Goal: Task Accomplishment & Management: Manage account settings

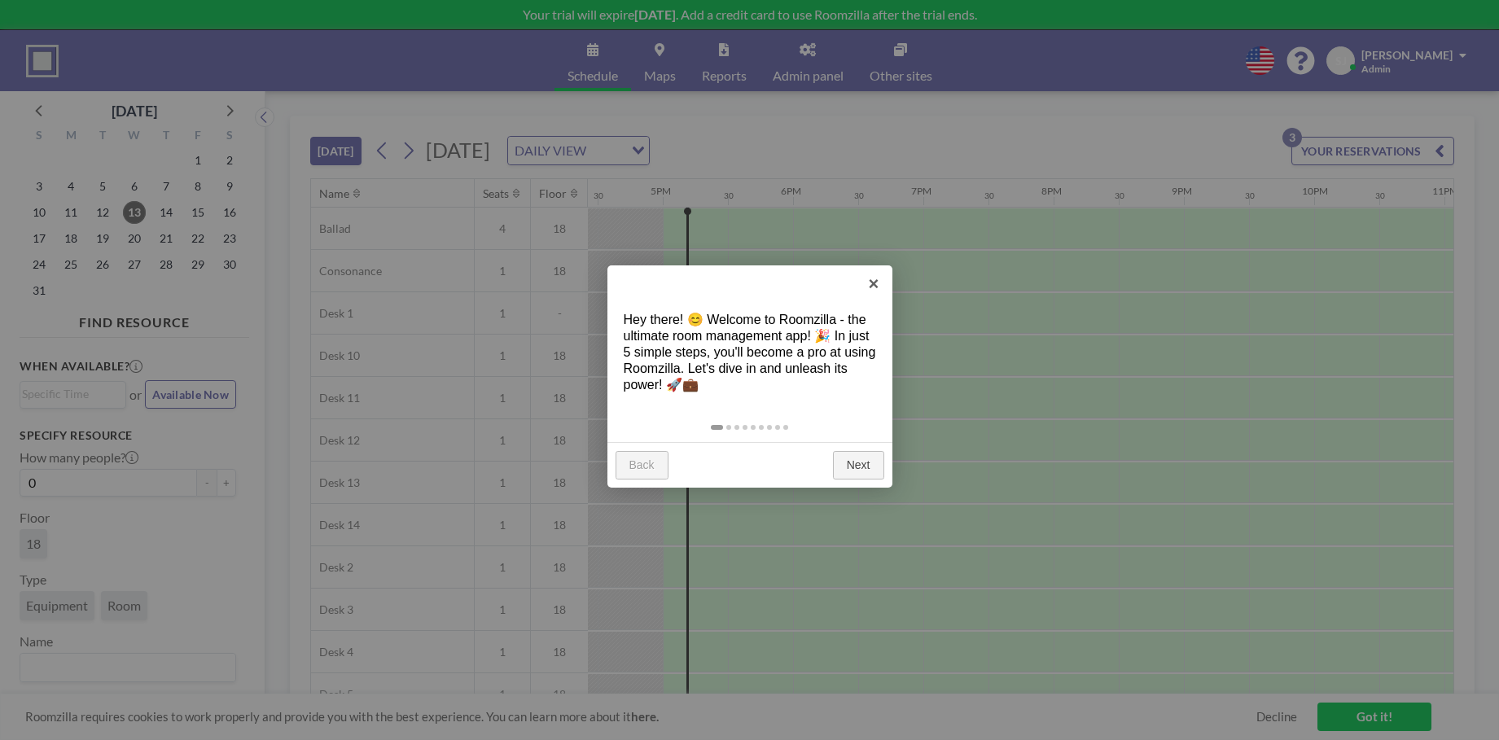
scroll to position [0, 2149]
click at [871, 282] on link "×" at bounding box center [874, 283] width 37 height 37
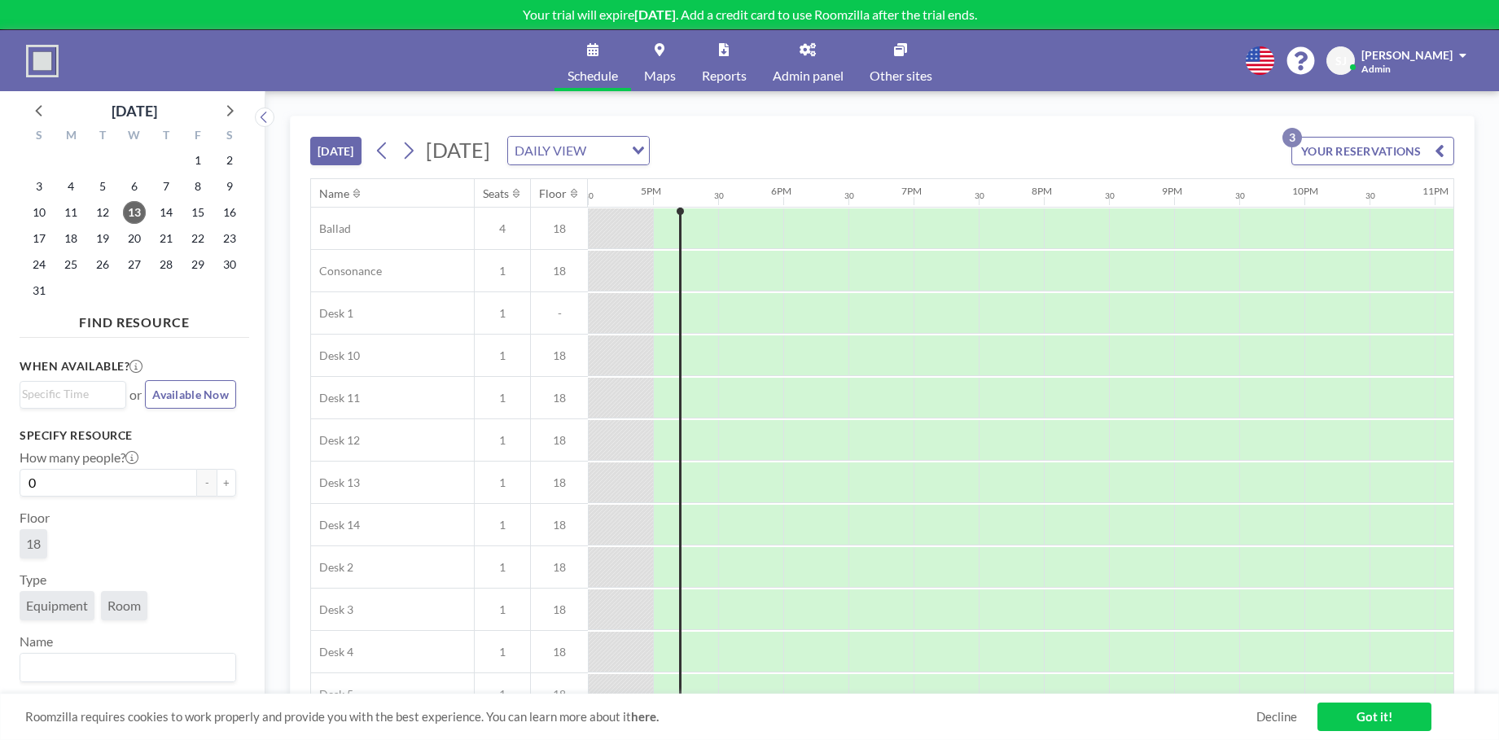
click at [890, 71] on span "Other sites" at bounding box center [900, 75] width 63 height 13
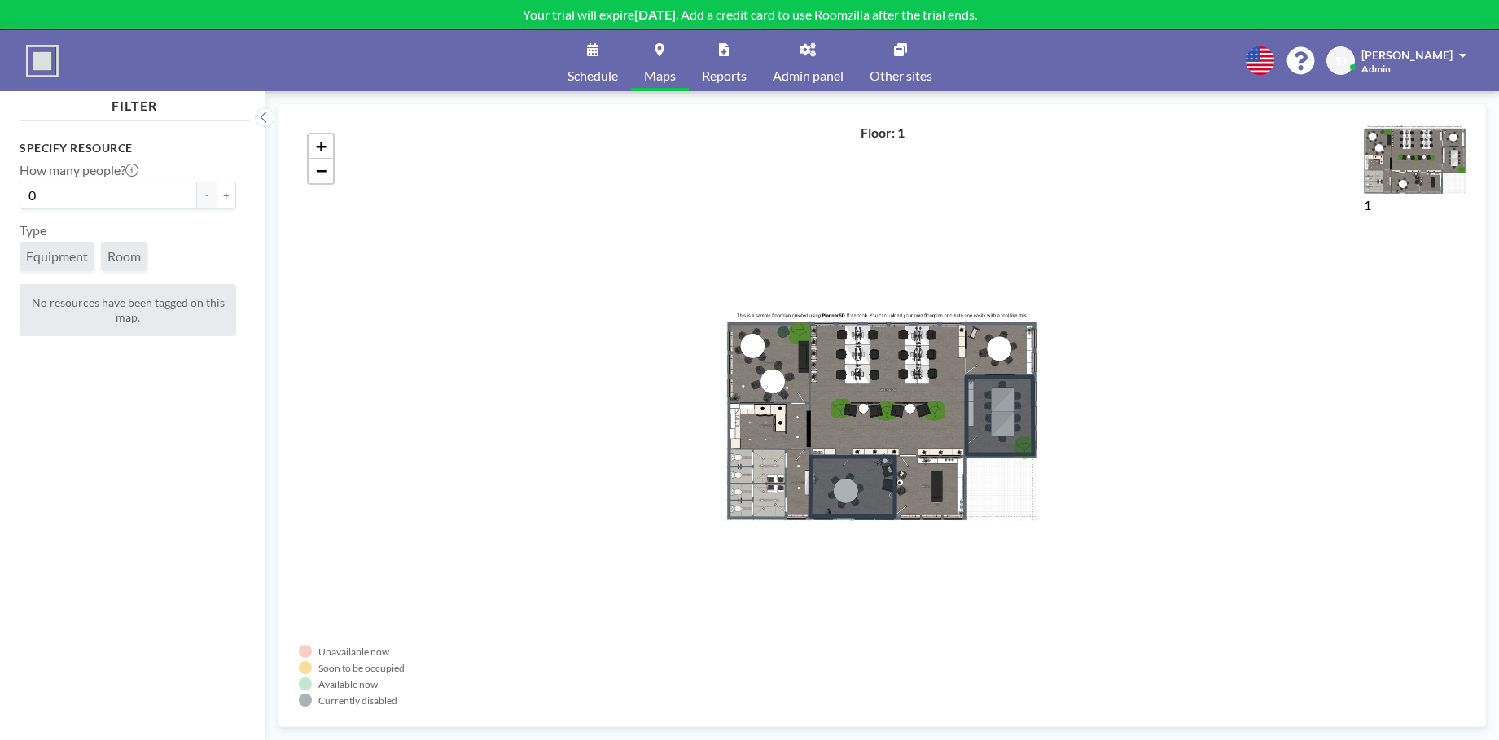
click at [808, 72] on span "Admin panel" at bounding box center [808, 75] width 71 height 13
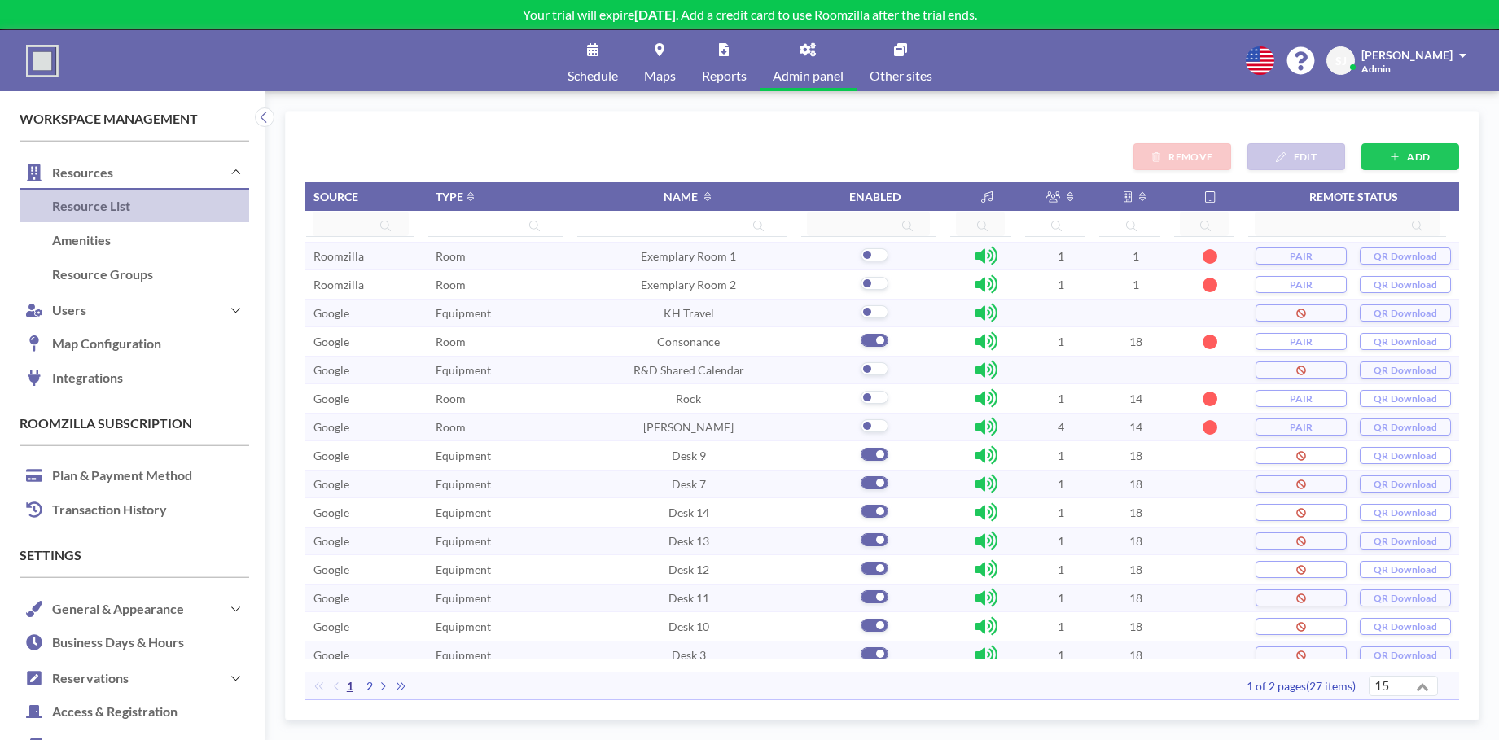
scroll to position [9, 0]
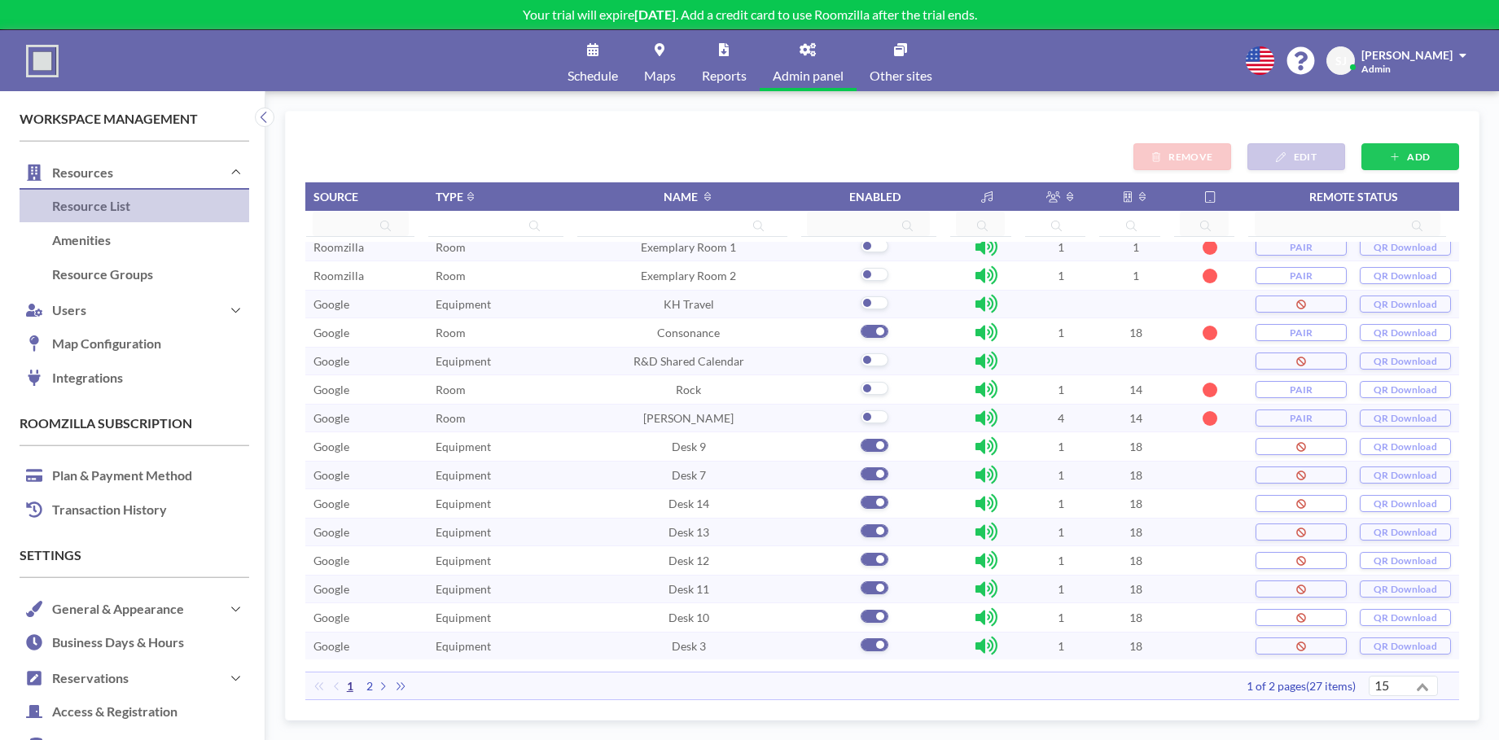
click at [371, 686] on span "2" at bounding box center [370, 686] width 20 height 15
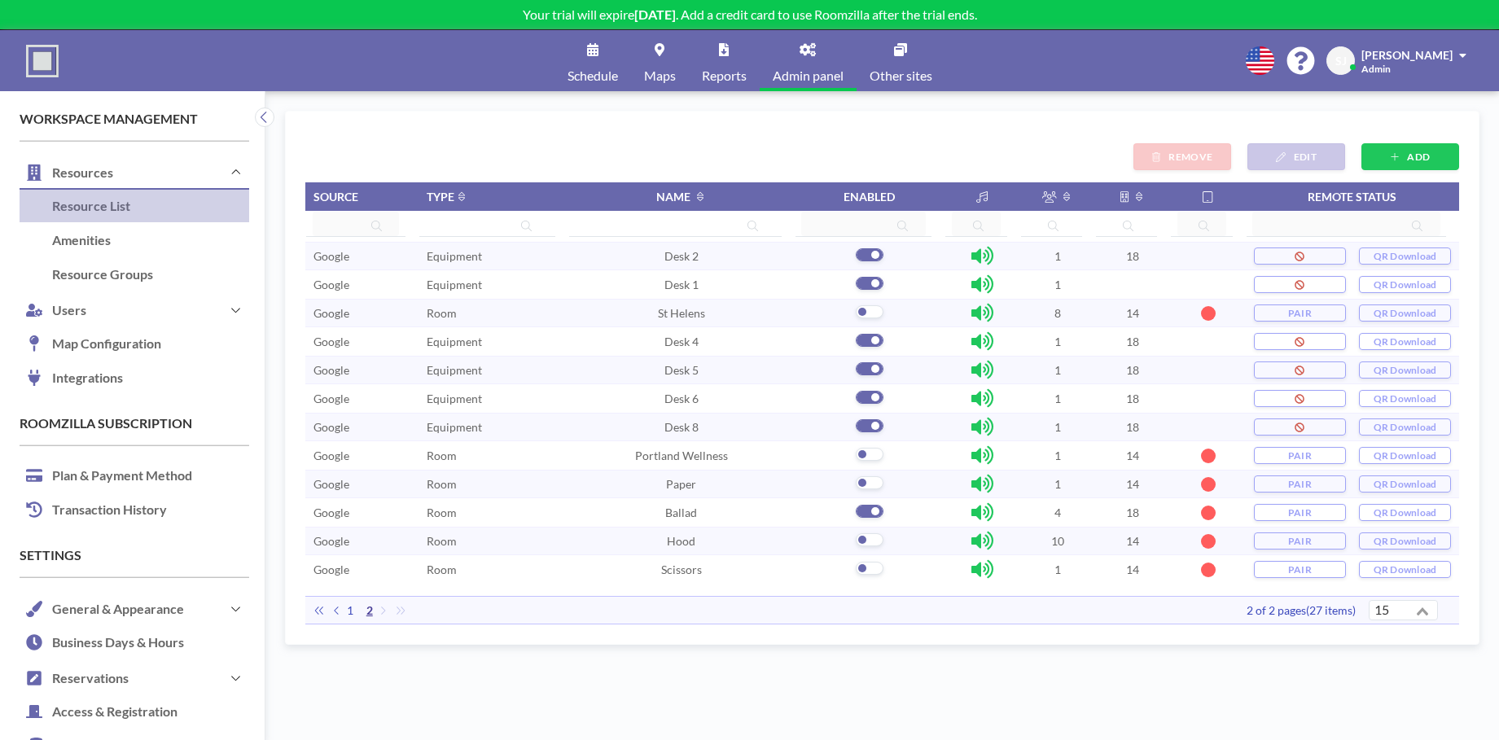
click at [349, 608] on span "1" at bounding box center [350, 610] width 20 height 15
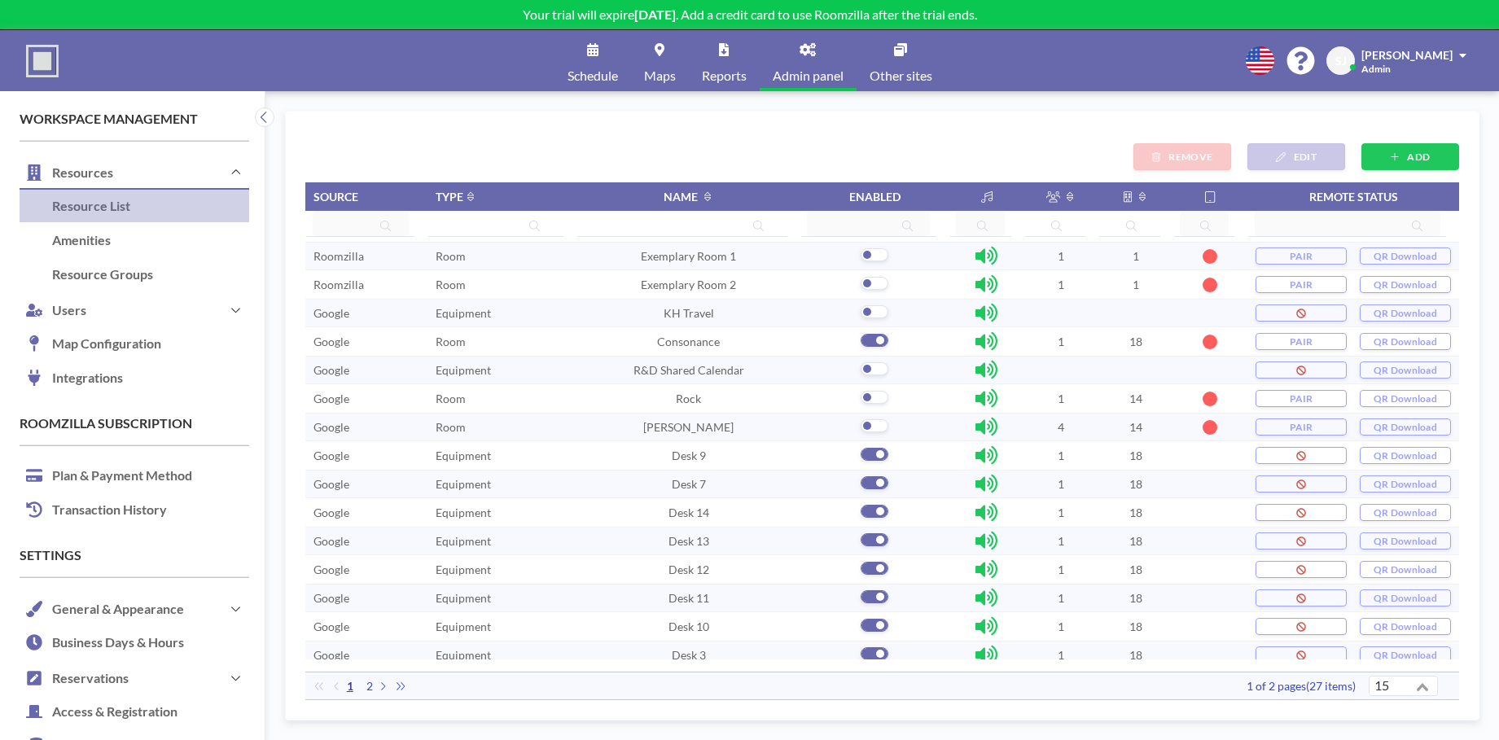
click at [709, 199] on icon at bounding box center [707, 196] width 7 height 11
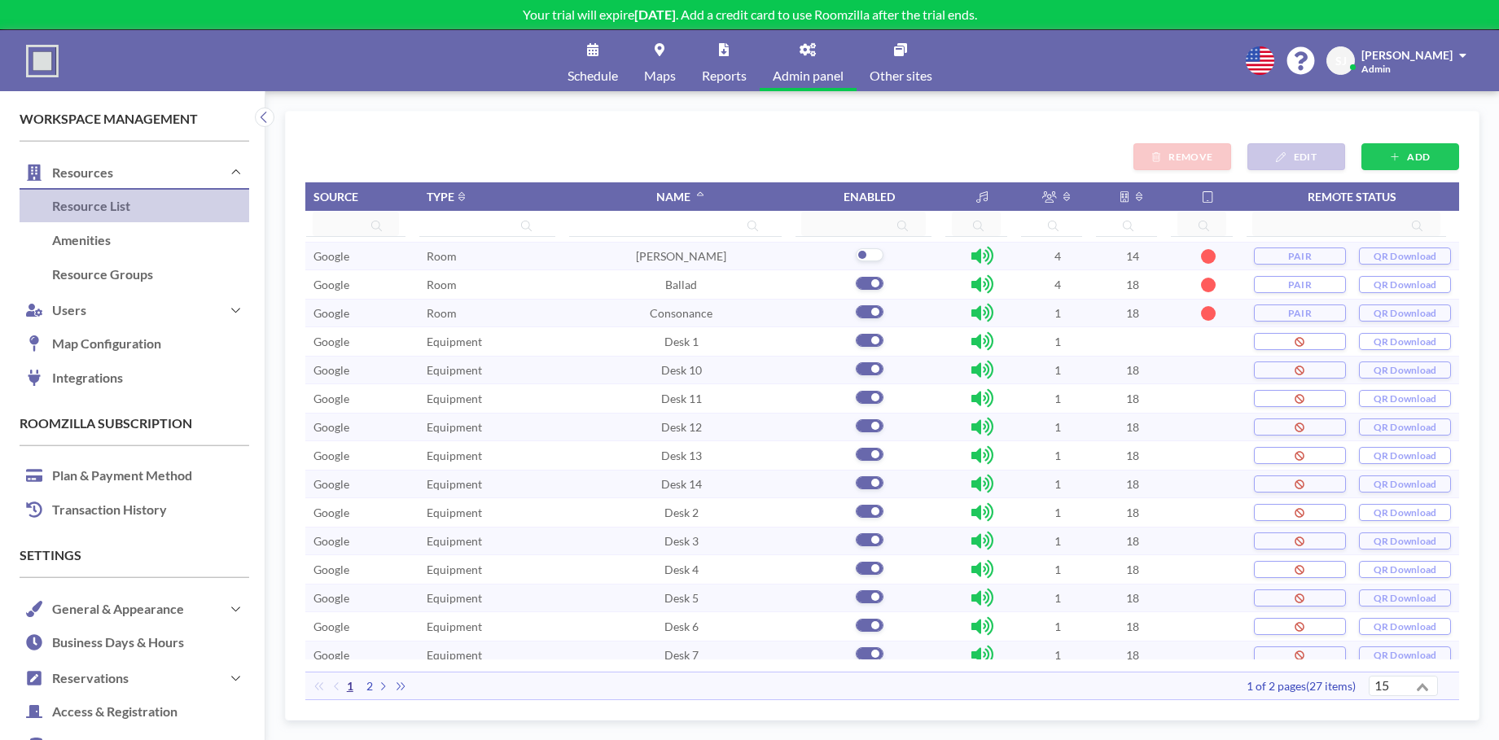
click at [699, 193] on icon at bounding box center [700, 194] width 7 height 4
